Goal: Navigation & Orientation: Find specific page/section

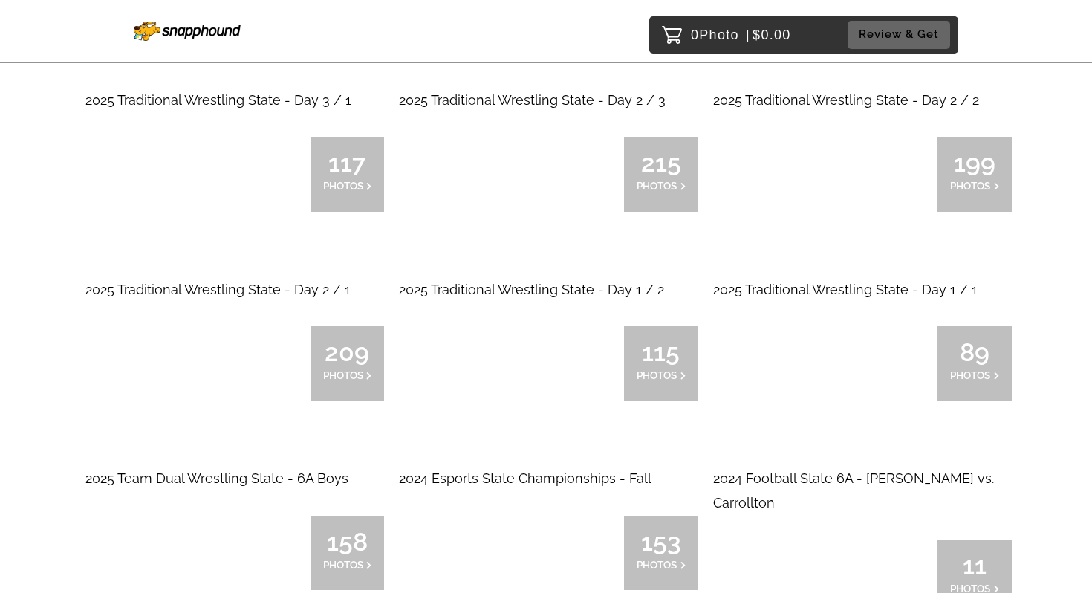
scroll to position [3364, 0]
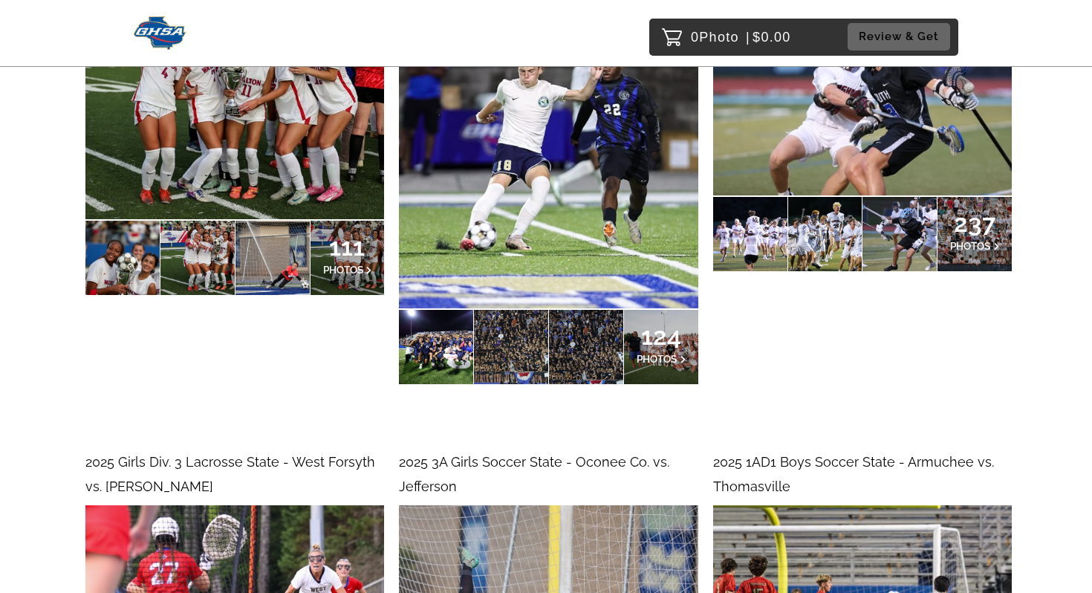
click at [581, 348] on div at bounding box center [586, 347] width 74 height 74
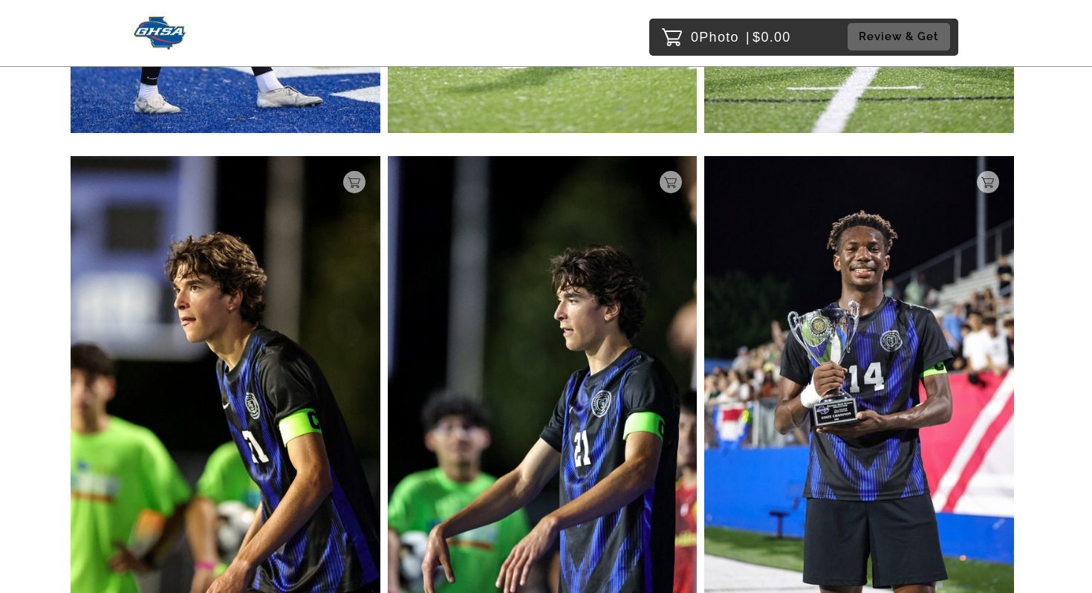
scroll to position [7232, 0]
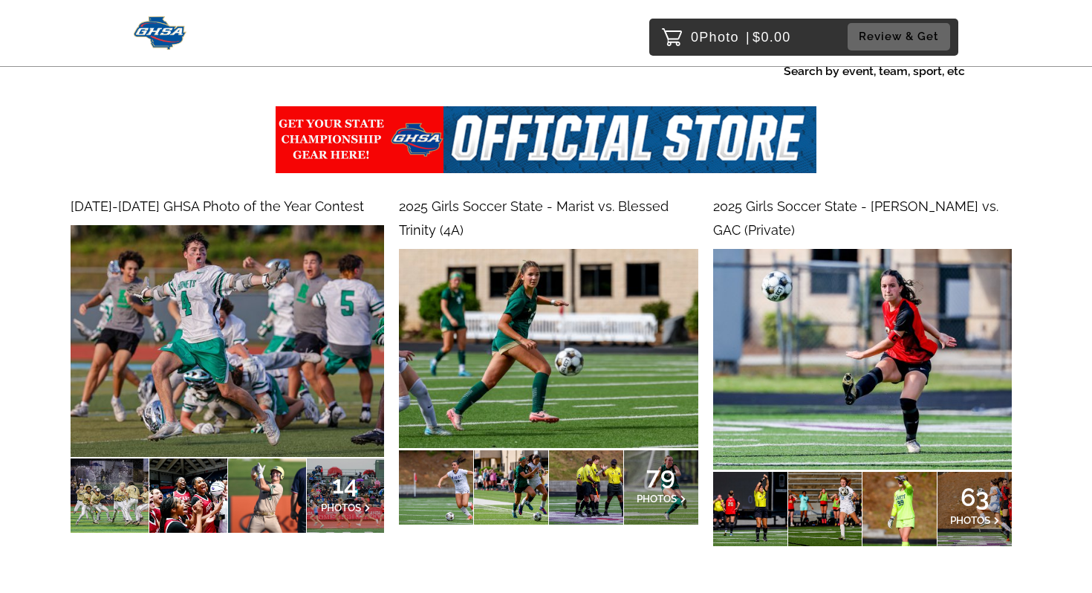
scroll to position [140, 0]
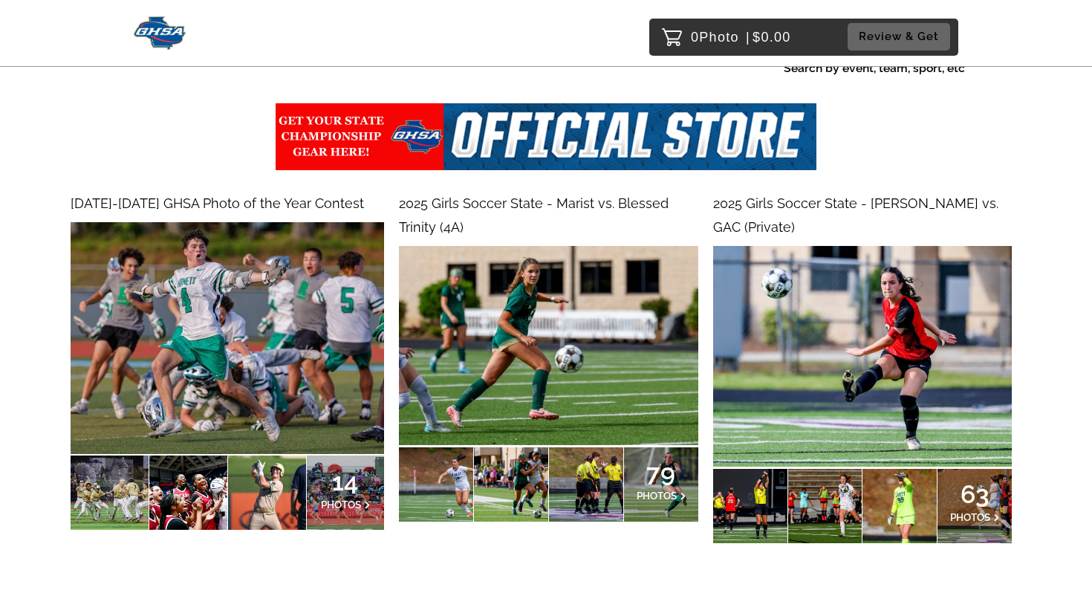
click at [615, 388] on img at bounding box center [548, 345] width 299 height 199
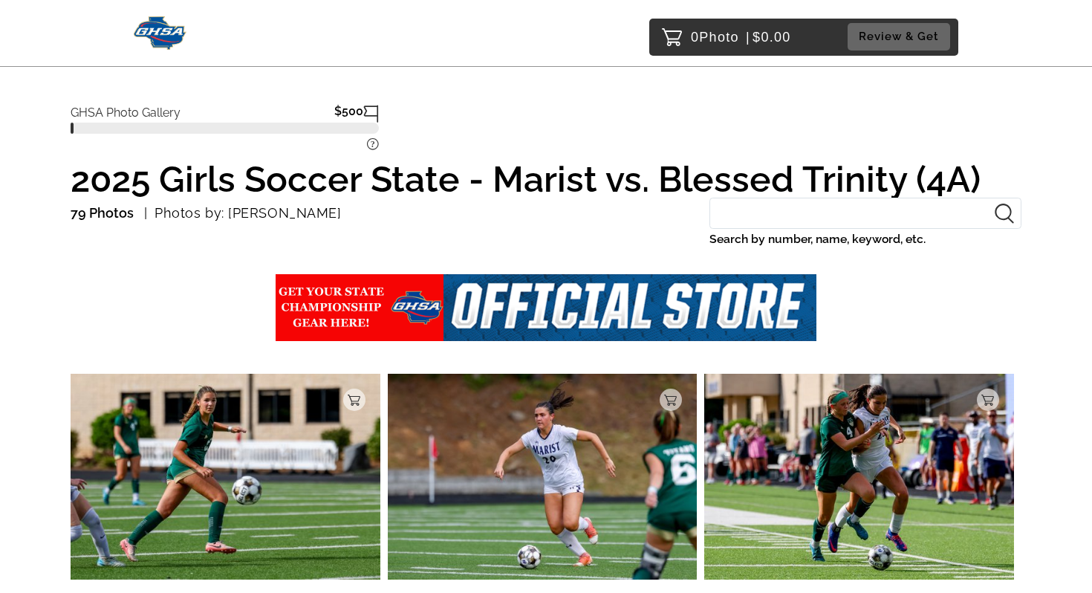
scroll to position [6, 0]
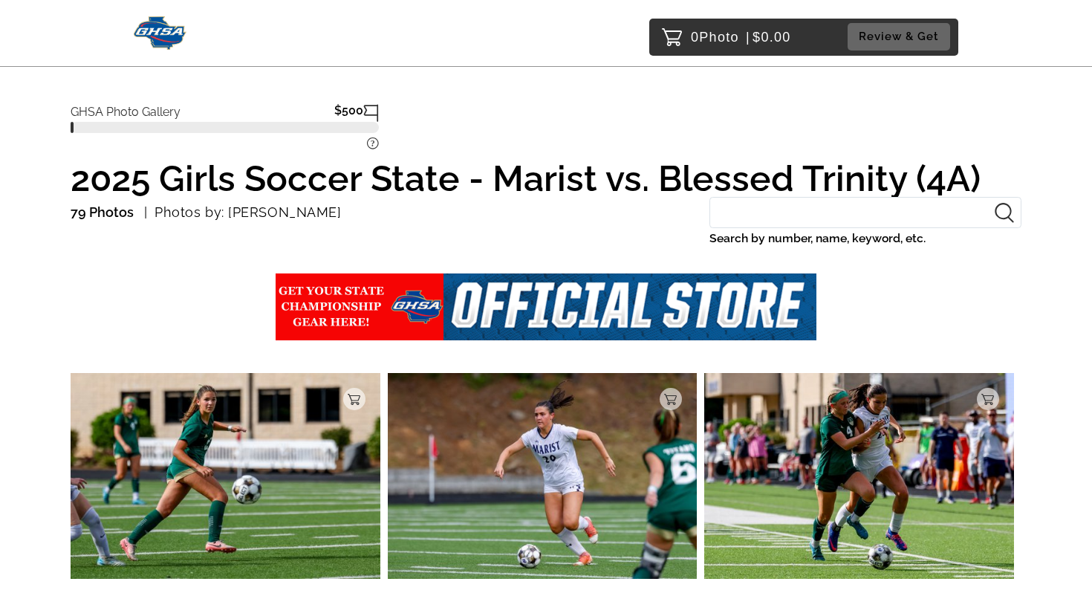
click at [374, 106] on icon at bounding box center [371, 113] width 16 height 18
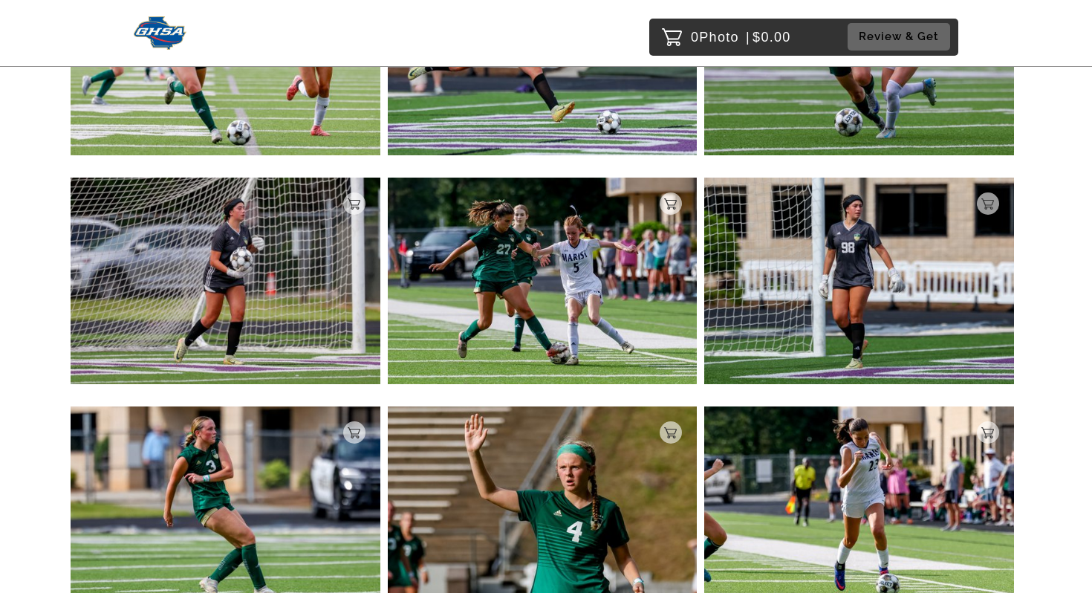
scroll to position [1113, 0]
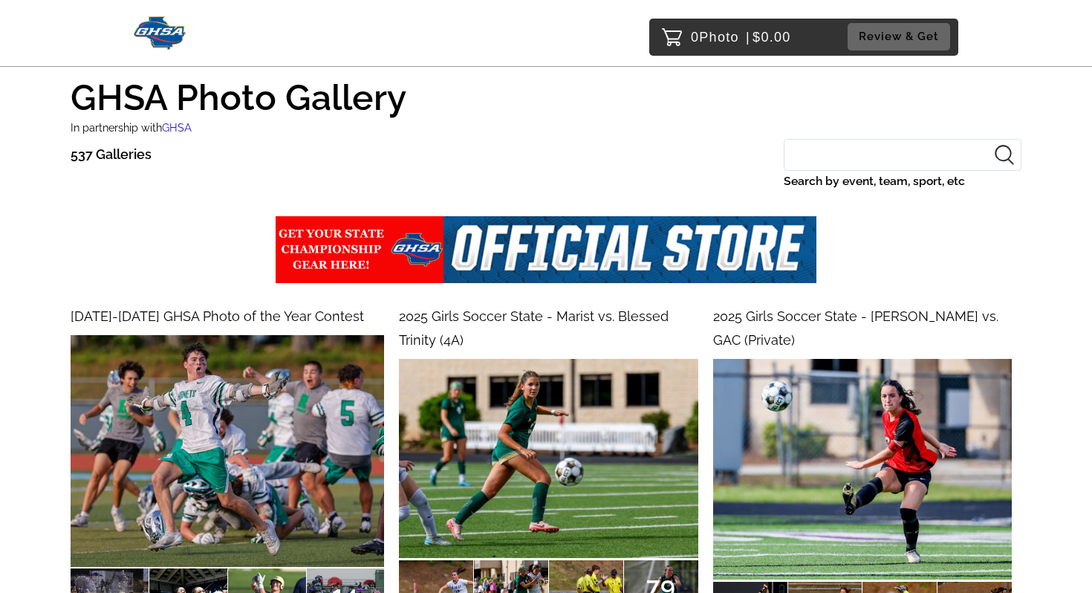
scroll to position [31, 0]
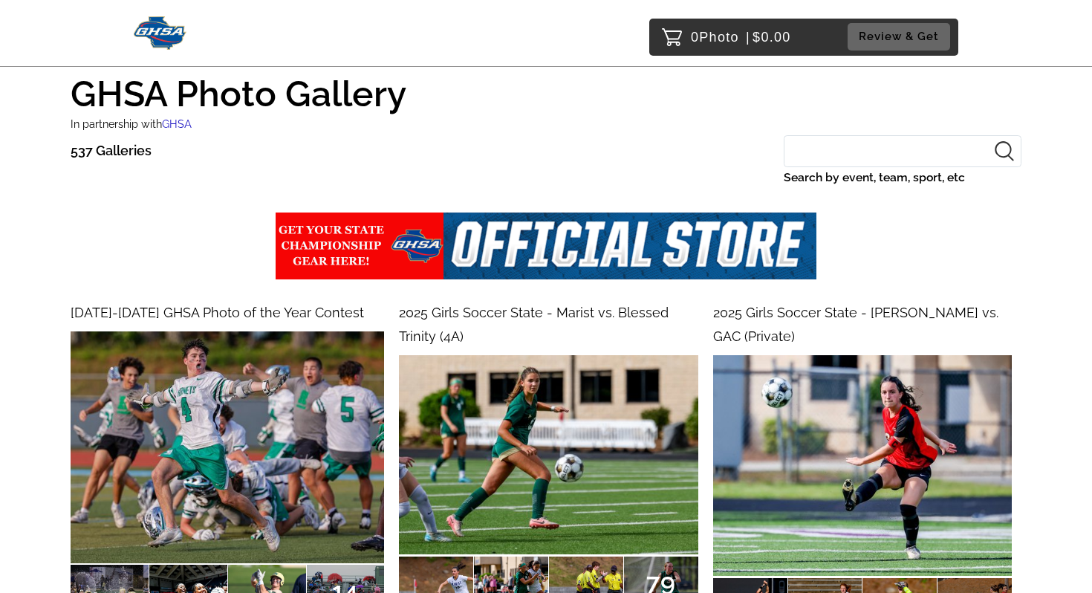
click at [879, 484] on img at bounding box center [862, 465] width 299 height 221
